Goal: Navigation & Orientation: Find specific page/section

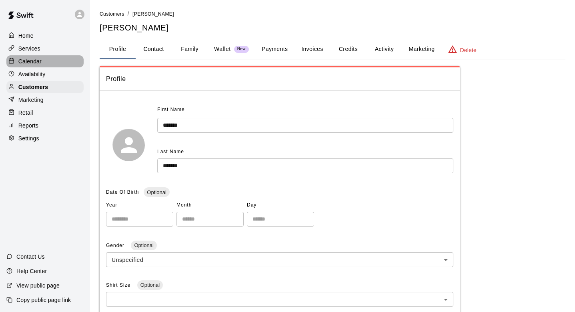
click at [54, 57] on div "Calendar" at bounding box center [44, 61] width 77 height 12
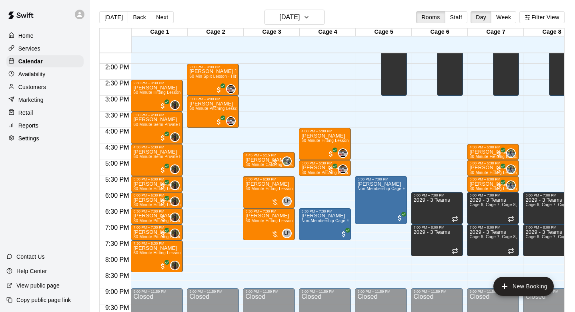
scroll to position [439, 0]
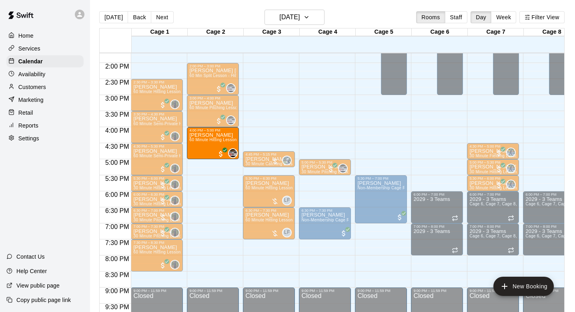
drag, startPoint x: 328, startPoint y: 140, endPoint x: 228, endPoint y: 144, distance: 100.6
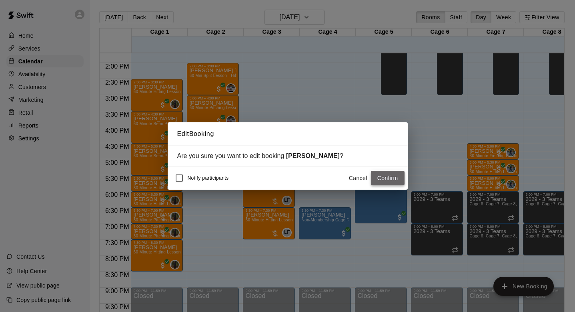
click at [393, 177] on button "Confirm" at bounding box center [388, 178] width 34 height 15
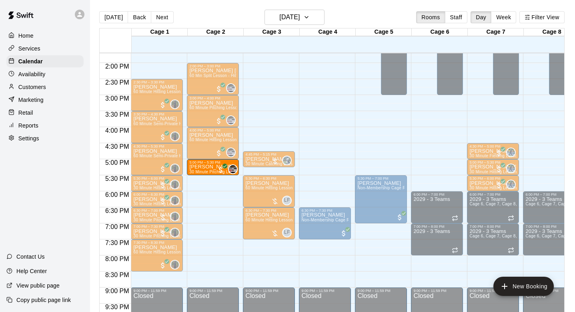
drag, startPoint x: 321, startPoint y: 170, endPoint x: 207, endPoint y: 170, distance: 113.7
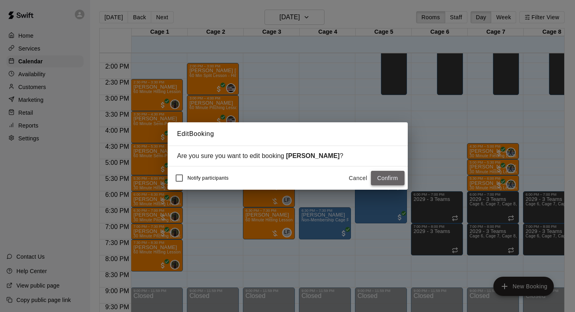
click at [381, 175] on button "Confirm" at bounding box center [388, 178] width 34 height 15
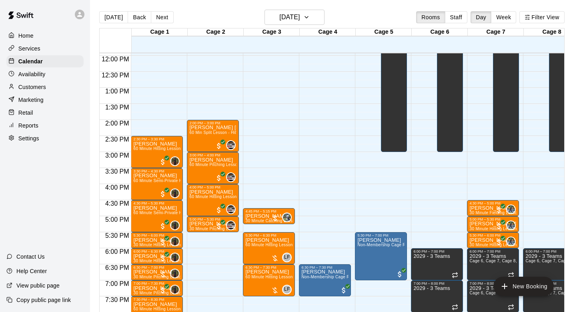
scroll to position [381, 0]
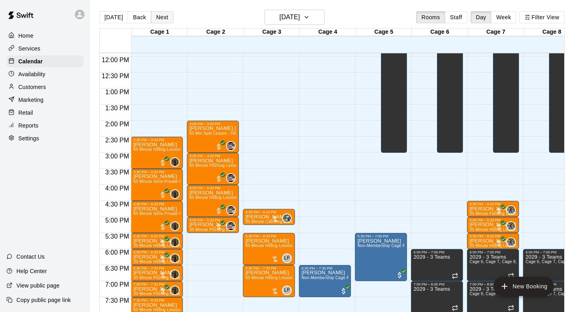
click at [163, 20] on button "Next" at bounding box center [162, 17] width 22 height 12
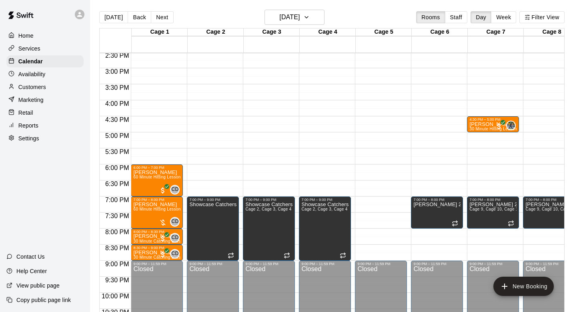
scroll to position [495, 0]
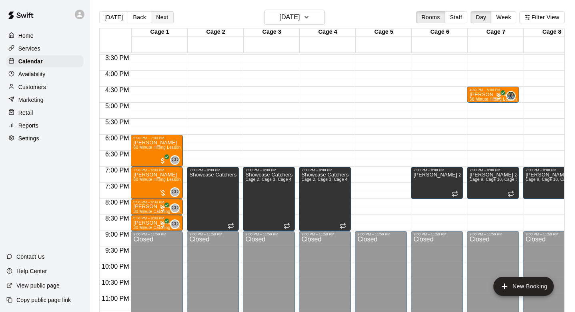
click at [164, 20] on button "Next" at bounding box center [162, 17] width 22 height 12
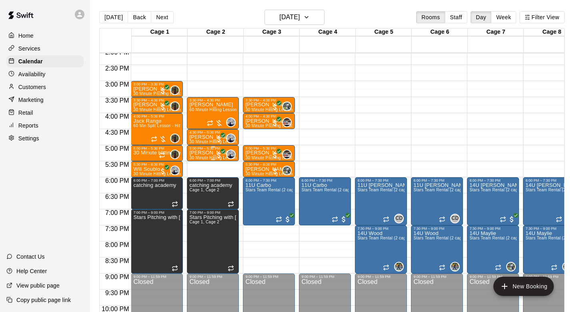
scroll to position [452, 0]
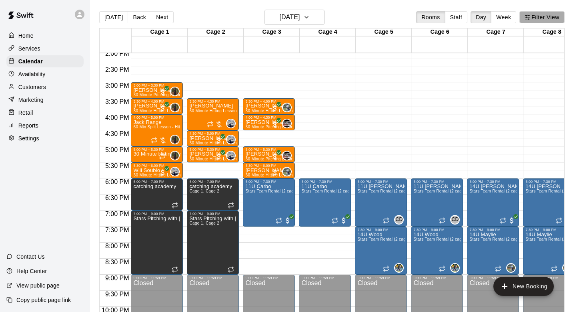
click at [531, 19] on icon "button" at bounding box center [528, 17] width 6 height 6
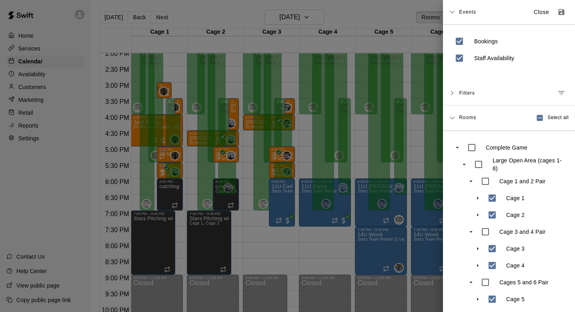
click at [384, 21] on div at bounding box center [287, 156] width 575 height 312
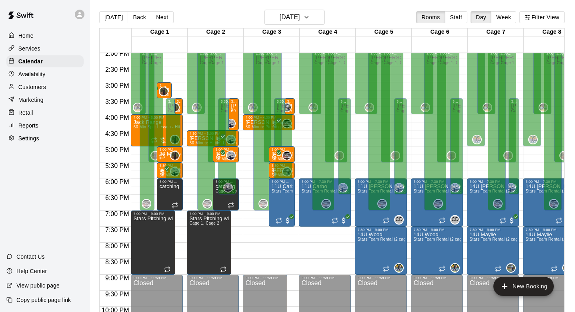
scroll to position [432, 0]
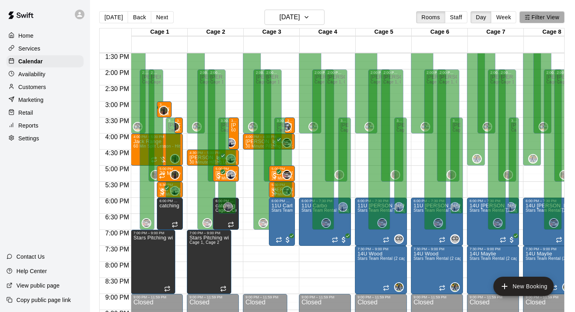
click at [536, 15] on button "Filter View" at bounding box center [542, 17] width 45 height 12
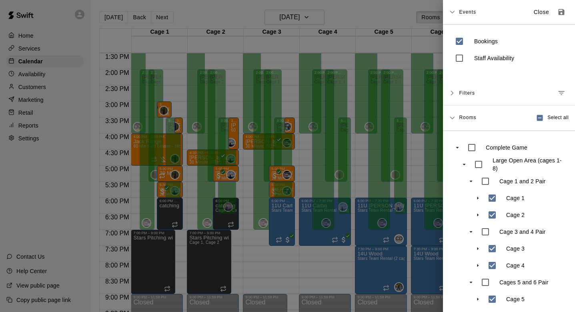
click at [382, 16] on div at bounding box center [287, 156] width 575 height 312
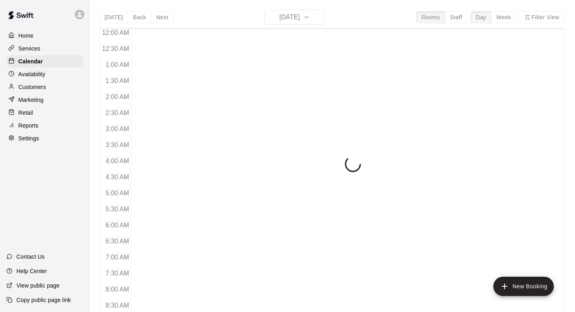
scroll to position [333, 0]
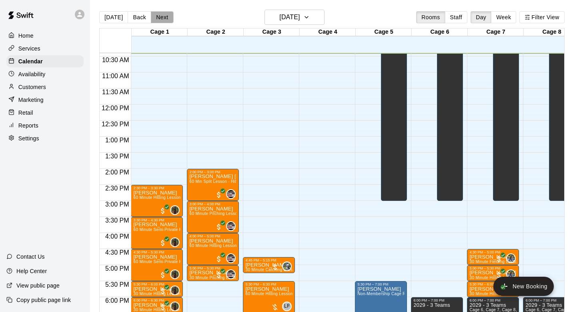
click at [161, 20] on button "Next" at bounding box center [162, 17] width 22 height 12
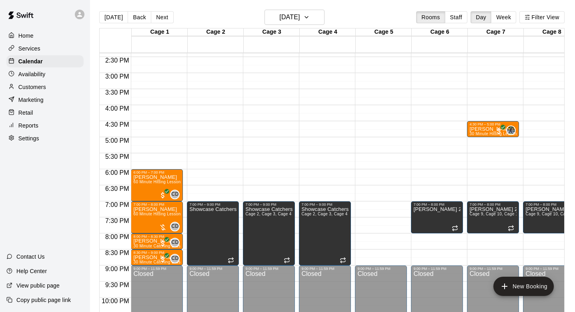
scroll to position [470, 0]
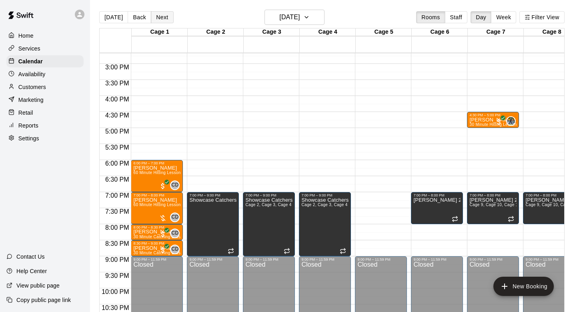
click at [161, 16] on button "Next" at bounding box center [162, 17] width 22 height 12
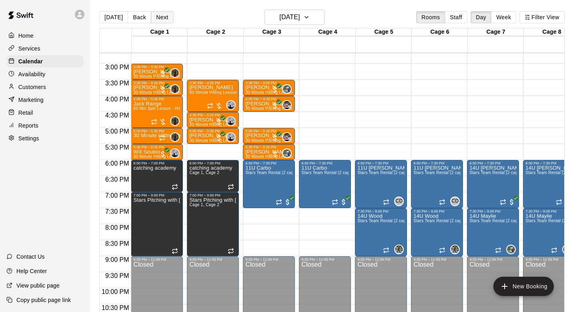
click at [159, 15] on button "Next" at bounding box center [162, 17] width 22 height 12
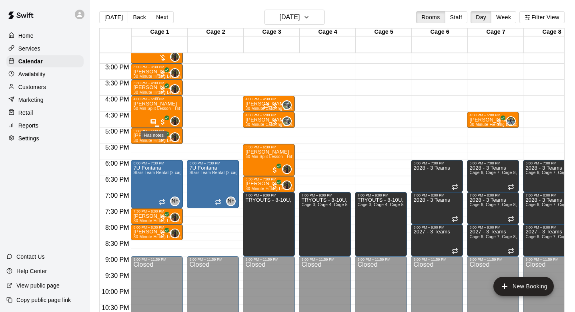
click at [153, 119] on icon "Has notes" at bounding box center [153, 121] width 5 height 5
click at [159, 127] on icon "edit" at bounding box center [159, 127] width 7 height 7
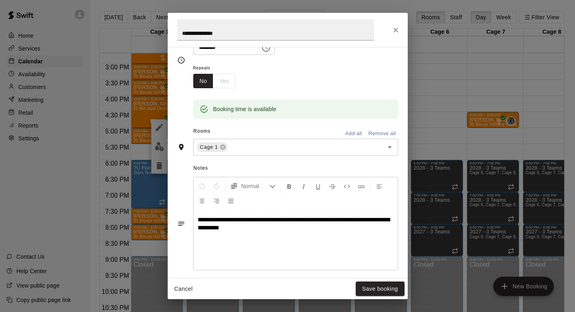
scroll to position [132, 0]
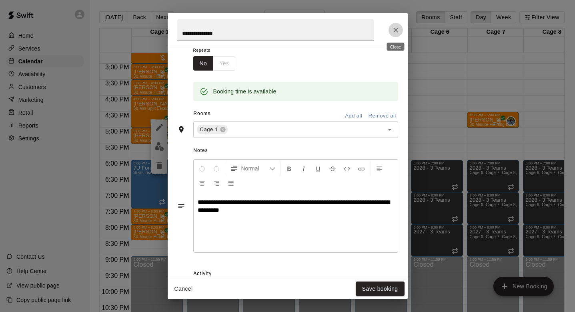
click at [399, 28] on icon "Close" at bounding box center [396, 30] width 8 height 8
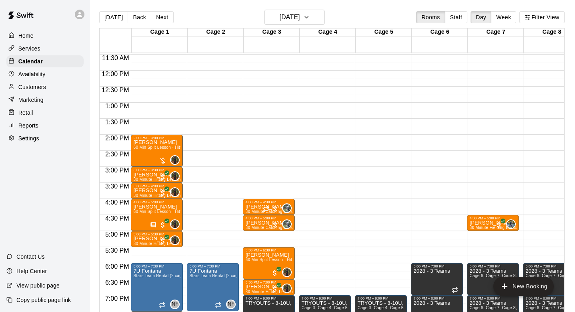
scroll to position [358, 0]
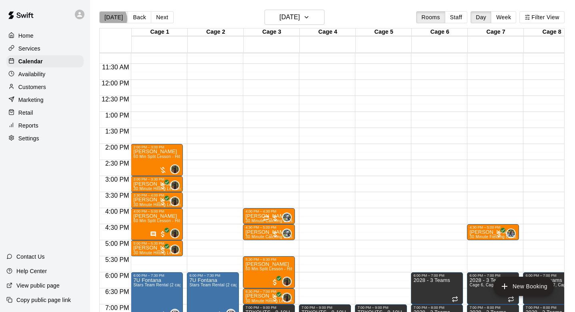
click at [112, 19] on button "[DATE]" at bounding box center [113, 17] width 29 height 12
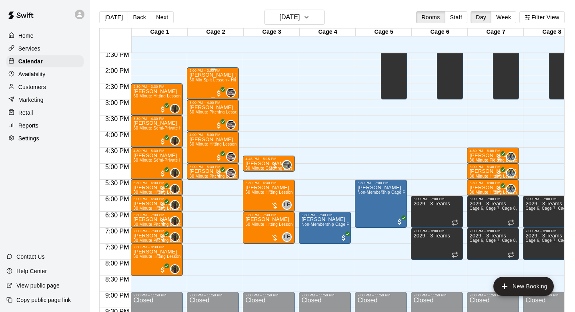
scroll to position [434, 0]
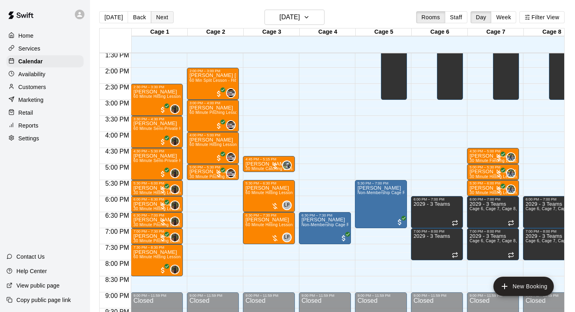
click at [163, 18] on button "Next" at bounding box center [162, 17] width 22 height 12
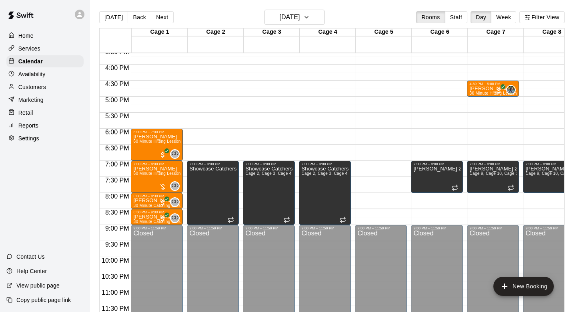
scroll to position [501, 0]
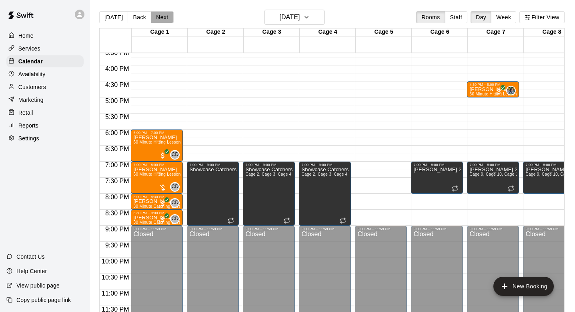
click at [157, 17] on button "Next" at bounding box center [162, 17] width 22 height 12
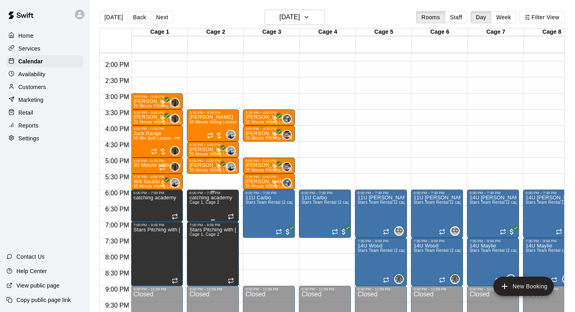
scroll to position [438, 0]
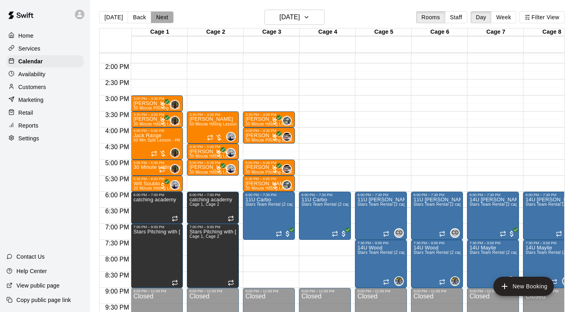
click at [156, 19] on button "Next" at bounding box center [162, 17] width 22 height 12
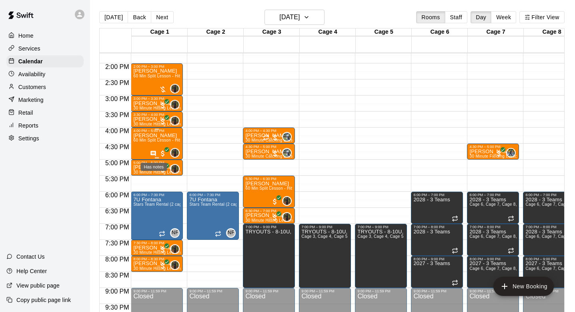
click at [154, 155] on icon "Has notes" at bounding box center [153, 153] width 6 height 6
click at [159, 163] on icon "edit" at bounding box center [159, 159] width 10 height 10
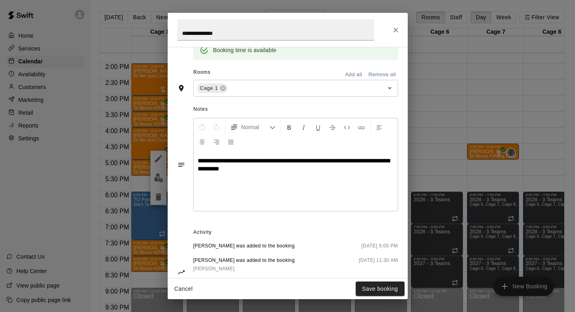
scroll to position [211, 0]
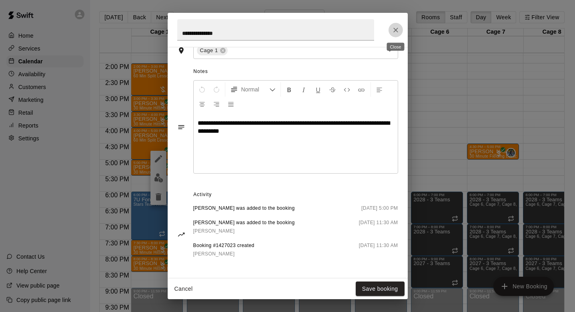
click at [395, 28] on icon "Close" at bounding box center [396, 30] width 8 height 8
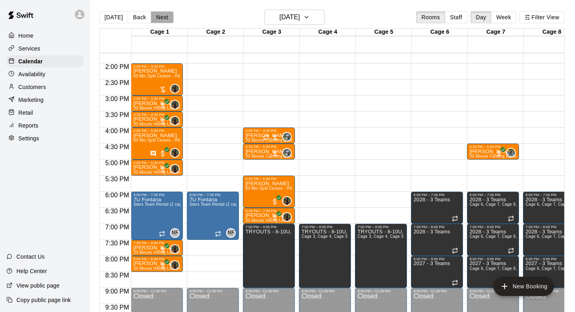
click at [165, 16] on button "Next" at bounding box center [162, 17] width 22 height 12
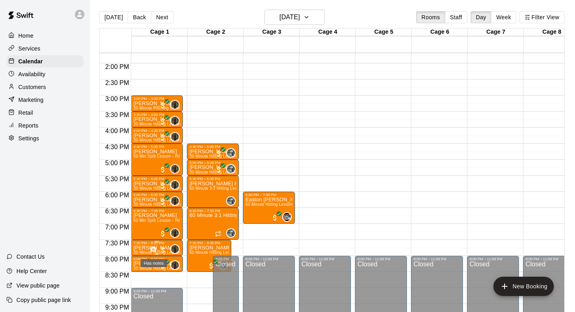
click at [152, 251] on icon "Has notes" at bounding box center [153, 249] width 5 height 5
click at [157, 256] on icon "edit" at bounding box center [159, 254] width 7 height 7
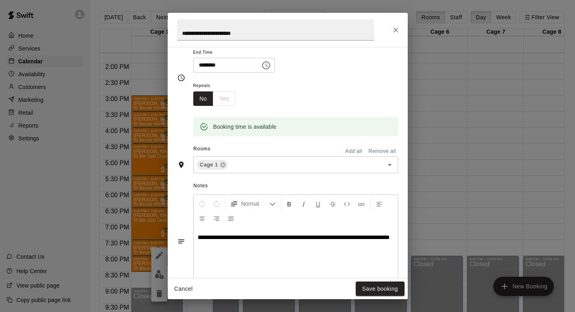
scroll to position [96, 0]
click at [394, 28] on icon "Close" at bounding box center [396, 30] width 5 height 5
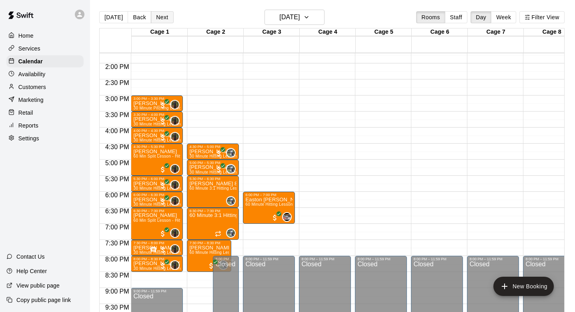
click at [158, 18] on button "Next" at bounding box center [162, 17] width 22 height 12
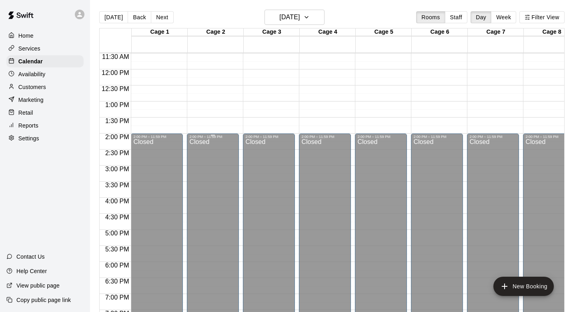
scroll to position [358, 0]
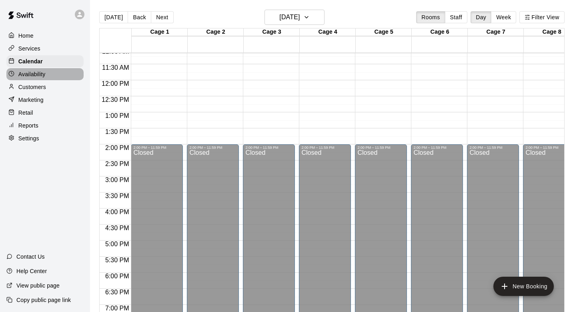
click at [58, 78] on div "Availability" at bounding box center [44, 74] width 77 height 12
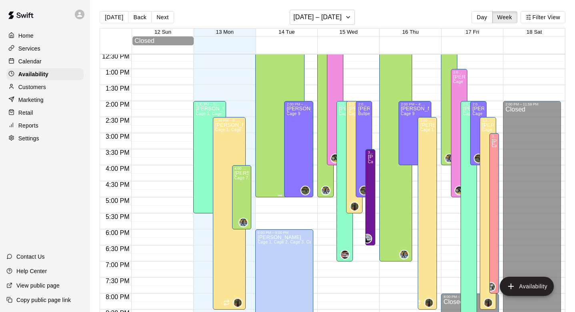
scroll to position [388, 0]
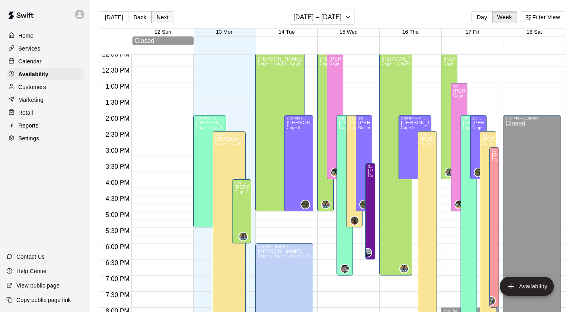
click at [161, 22] on button "Next" at bounding box center [162, 17] width 22 height 12
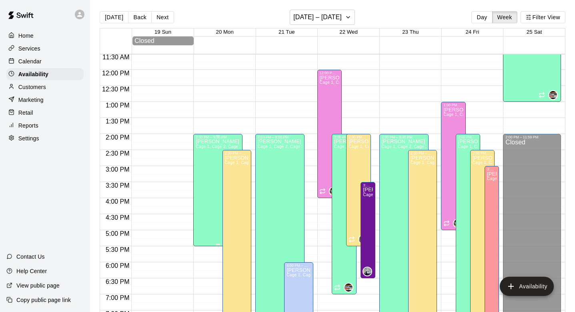
scroll to position [367, 0]
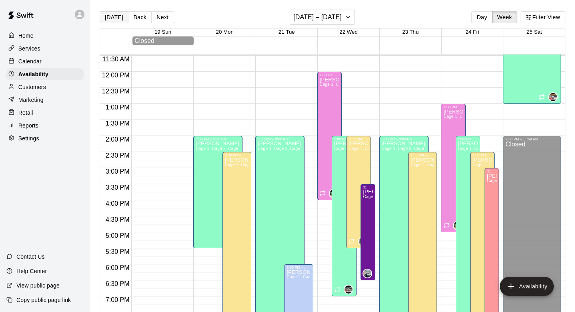
click at [119, 20] on button "[DATE]" at bounding box center [114, 17] width 29 height 12
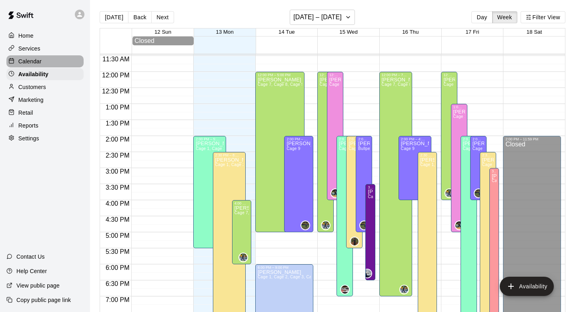
click at [38, 58] on p "Calendar" at bounding box center [29, 61] width 23 height 8
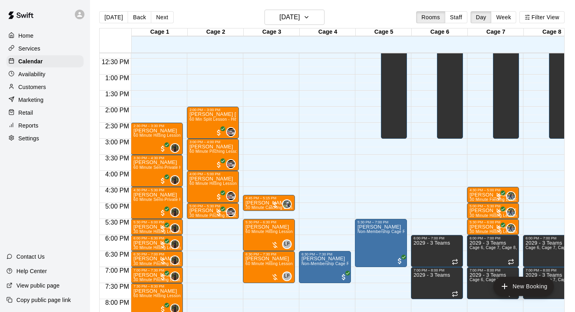
scroll to position [406, 0]
